Goal: Check status: Check status

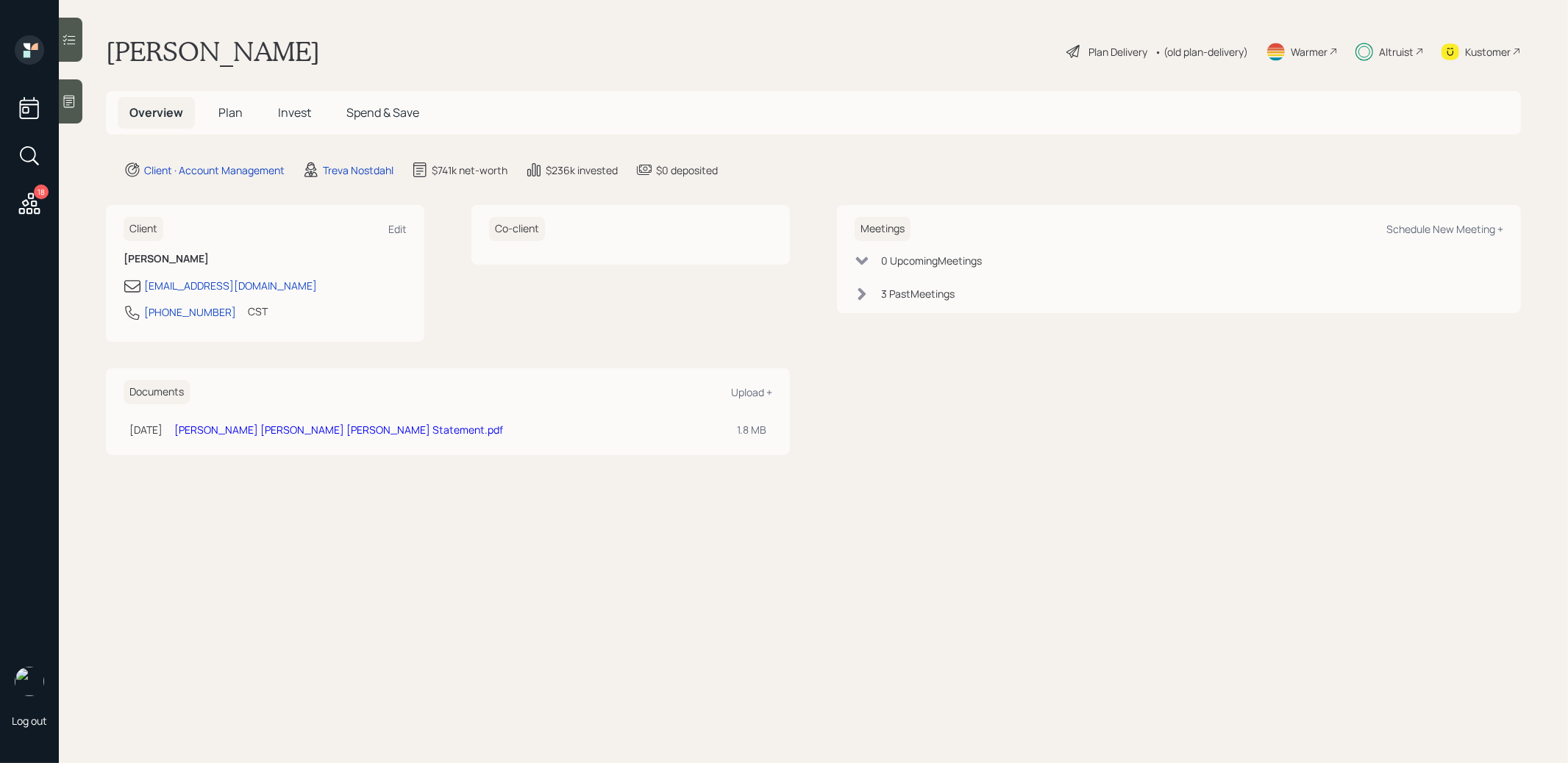
click at [289, 115] on span "Invest" at bounding box center [295, 113] width 33 height 16
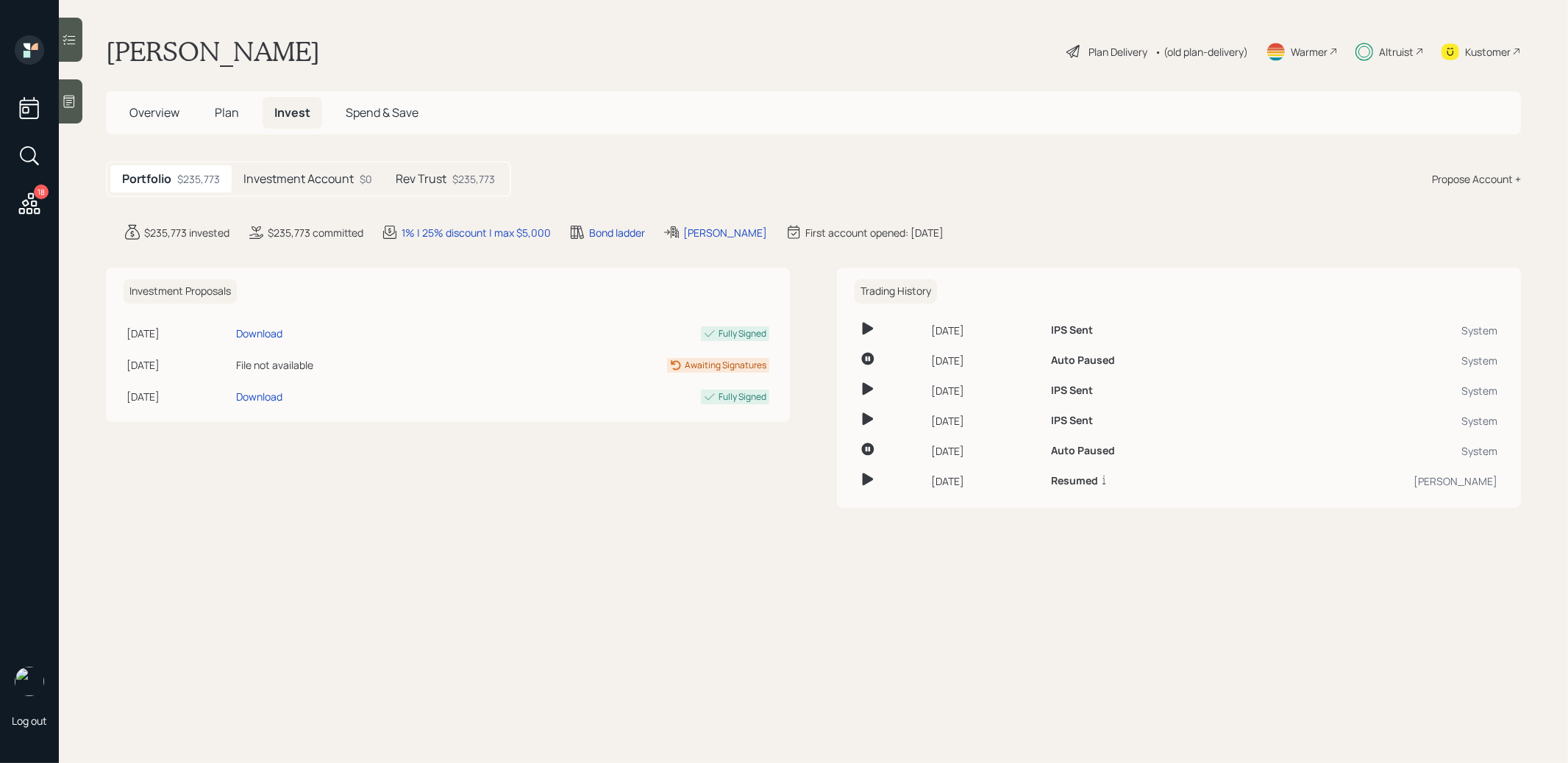
click at [440, 182] on h5 "Rev Trust" at bounding box center [421, 179] width 51 height 14
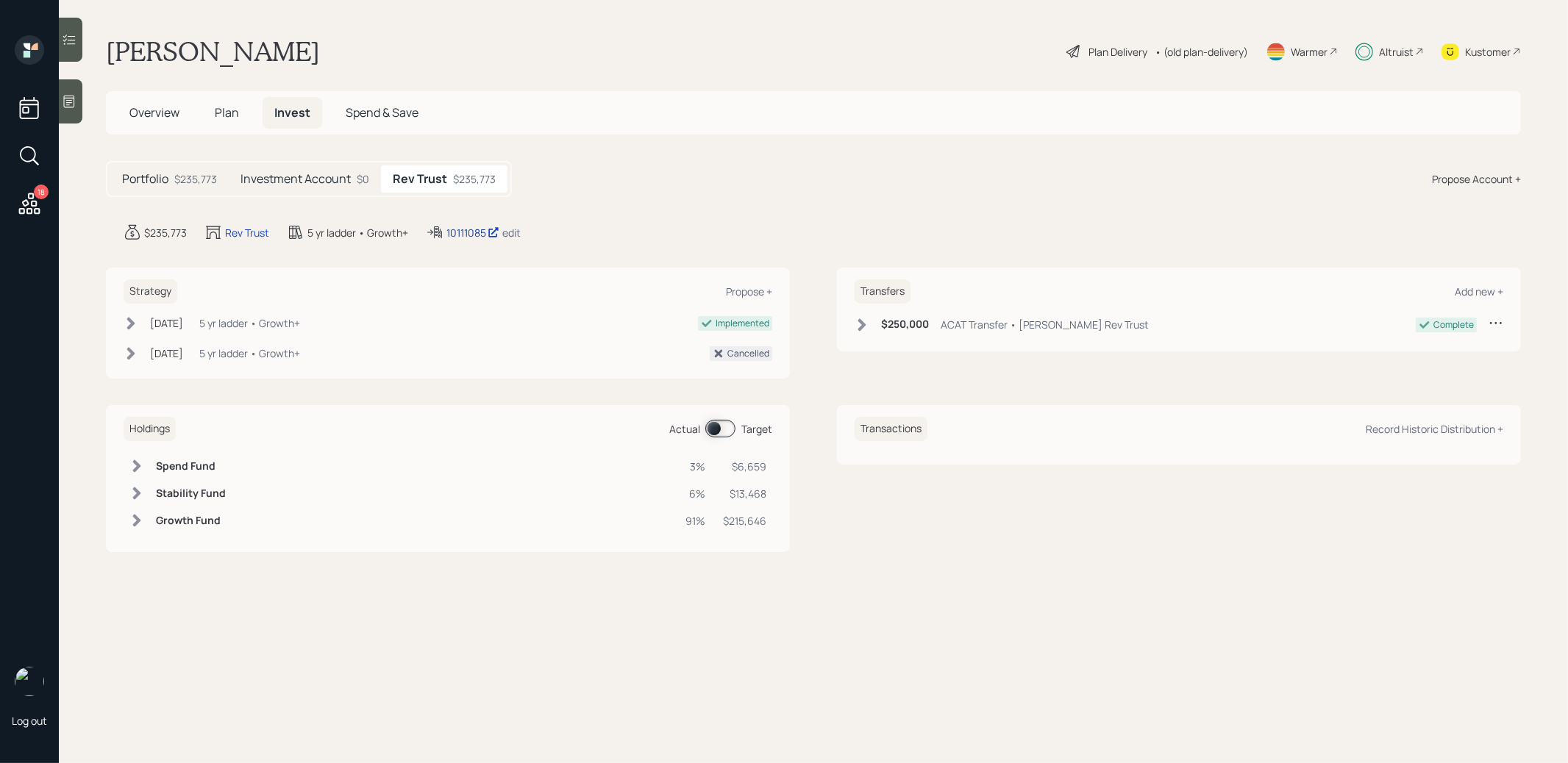
click at [470, 229] on div "10111085" at bounding box center [473, 232] width 53 height 16
